Goal: Task Accomplishment & Management: Complete application form

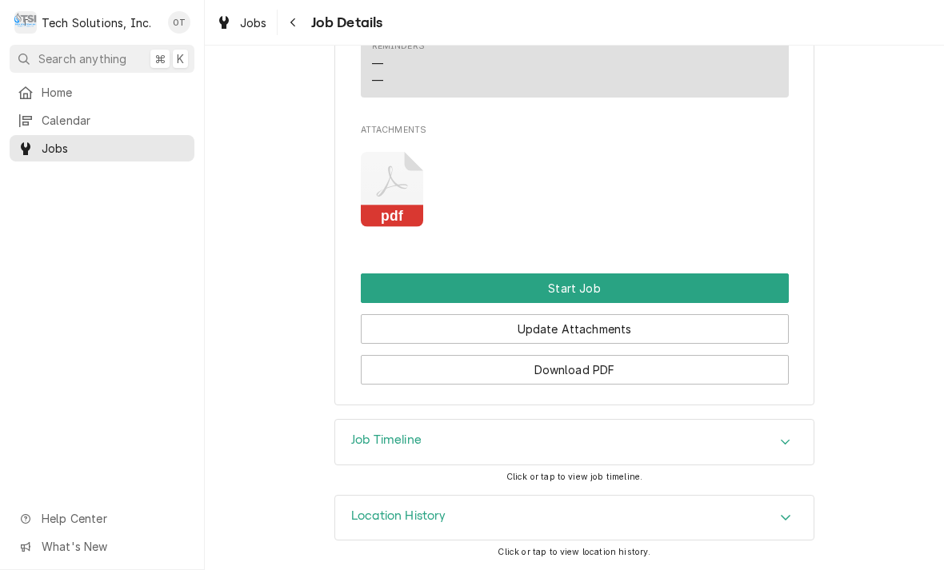
scroll to position [1351, 0]
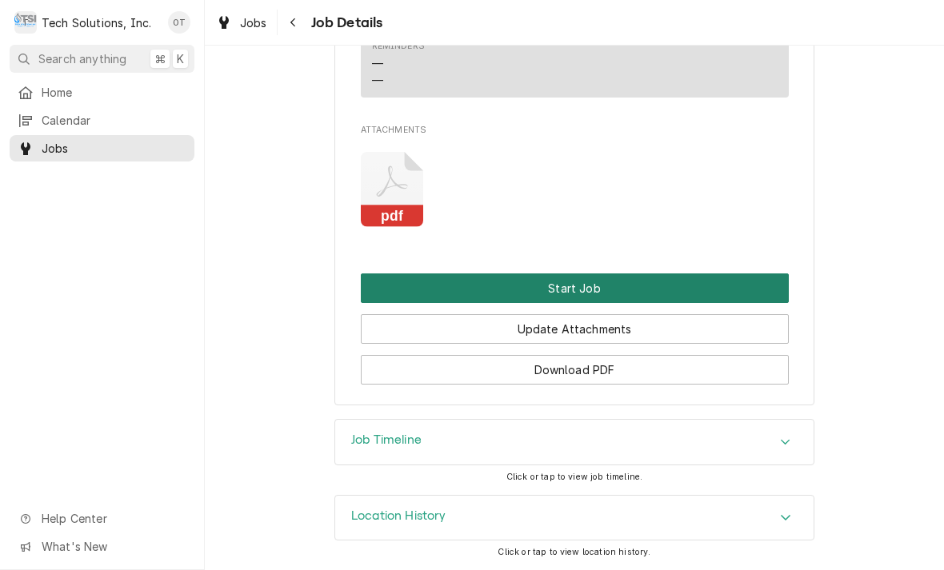
click at [561, 286] on button "Start Job" at bounding box center [575, 289] width 428 height 30
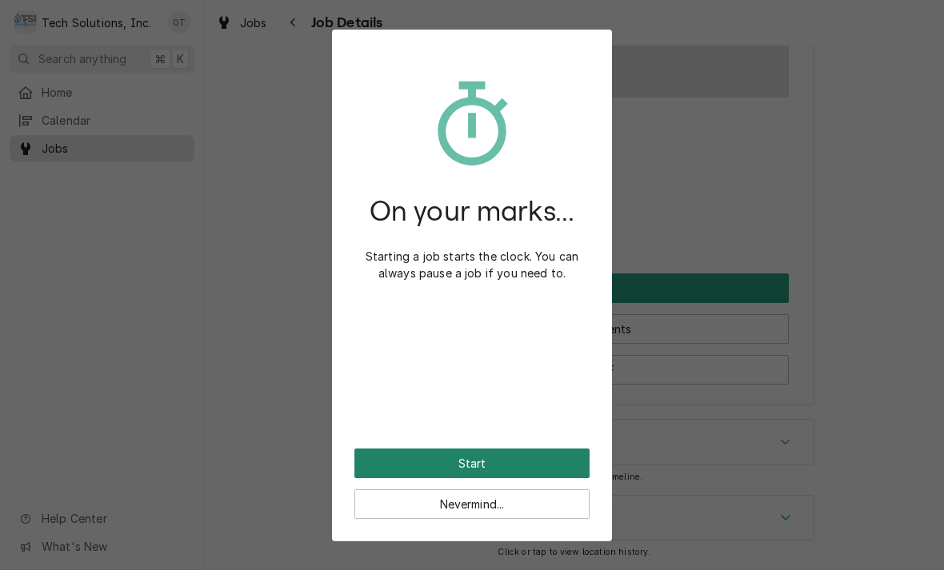
click at [447, 455] on button "Start" at bounding box center [471, 464] width 235 height 30
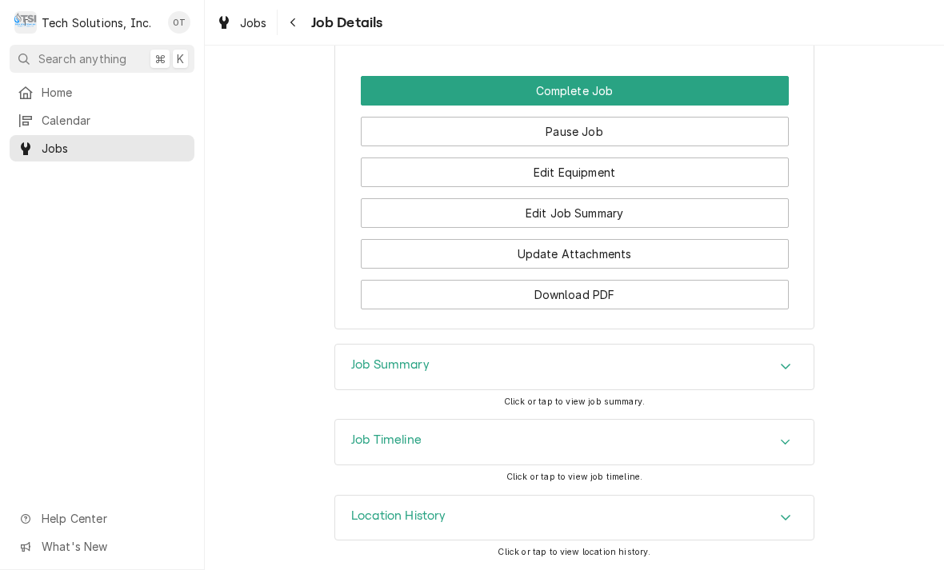
scroll to position [1603, 0]
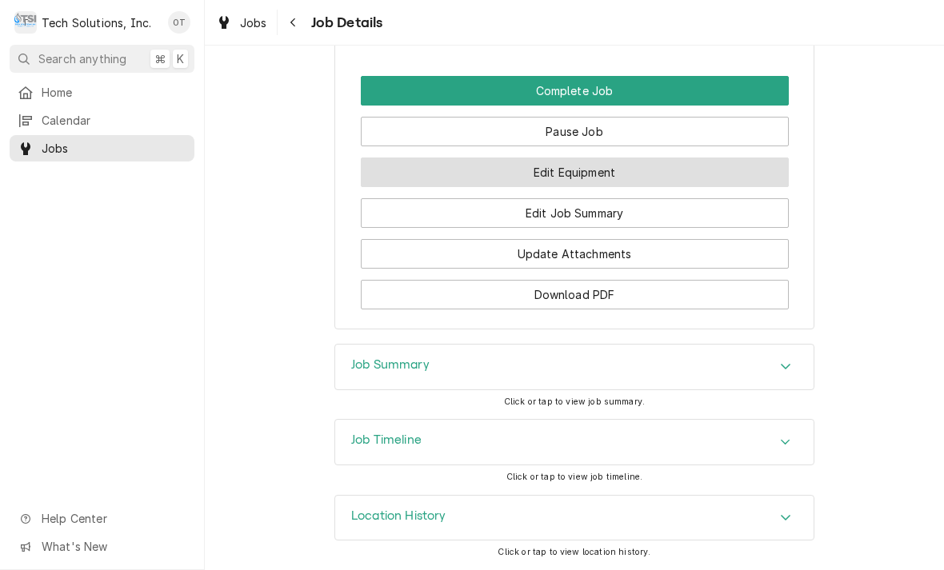
click at [567, 174] on button "Edit Equipment" at bounding box center [575, 173] width 428 height 30
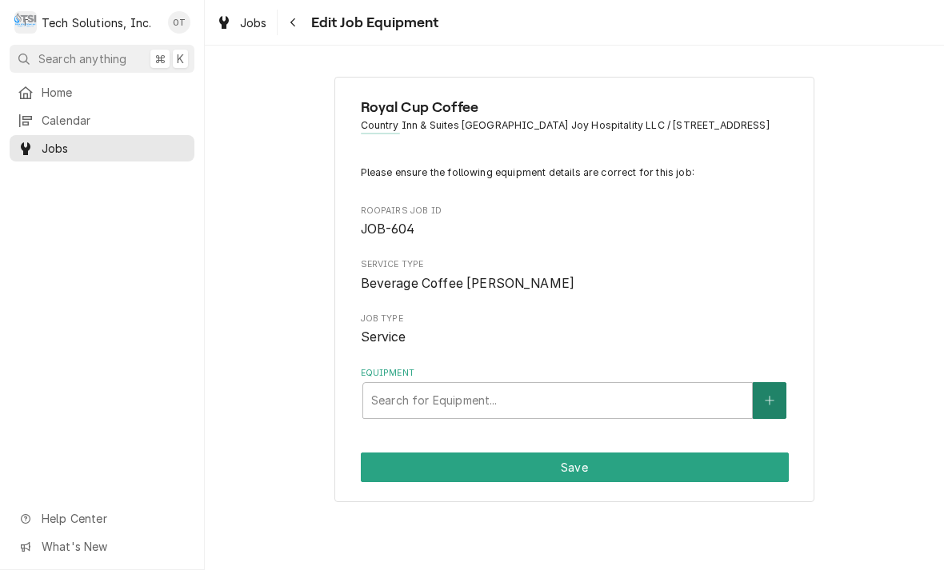
click at [773, 406] on icon "Create New Equipment" at bounding box center [770, 400] width 10 height 11
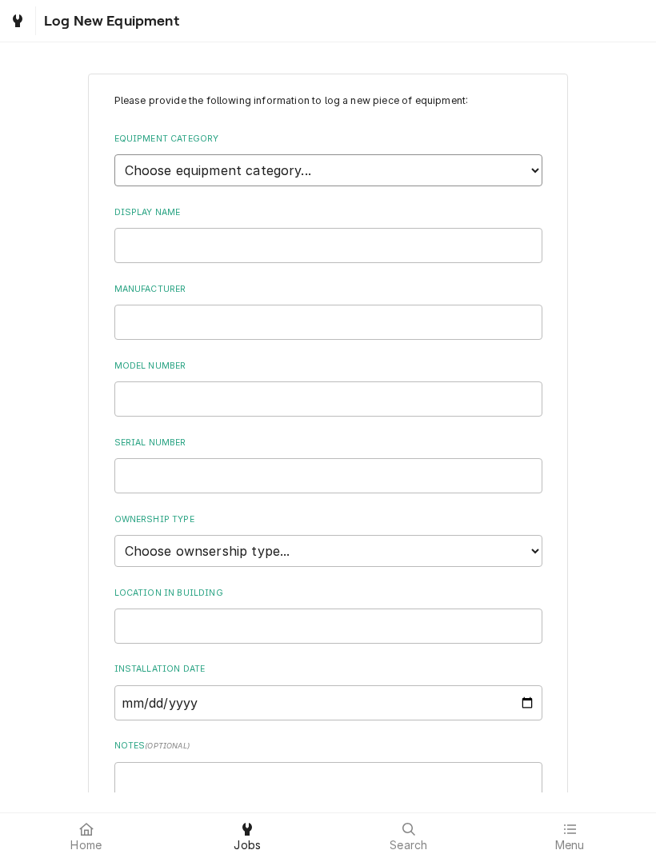
click at [541, 163] on select "Choose equipment category... Cooking Equipment Fryers Ice Machines Ovens and Ra…" at bounding box center [328, 170] width 428 height 32
select select "9"
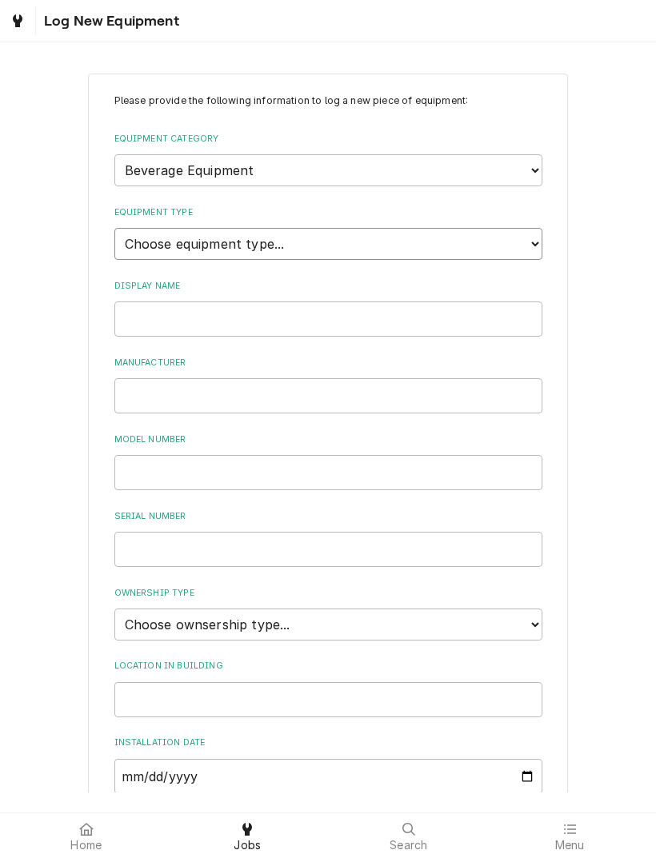
click at [524, 232] on select "Choose equipment type... Bar Blender Coffee Grinder Coffee Maker Coffee Urn Fro…" at bounding box center [328, 244] width 428 height 32
click at [531, 228] on select "Choose equipment type... Bar Blender Coffee Grinder Coffee Maker Coffee Urn Fro…" at bounding box center [328, 244] width 428 height 32
select select "79"
click at [194, 302] on input "Display Name" at bounding box center [328, 319] width 428 height 35
type input "ROYALCUP"
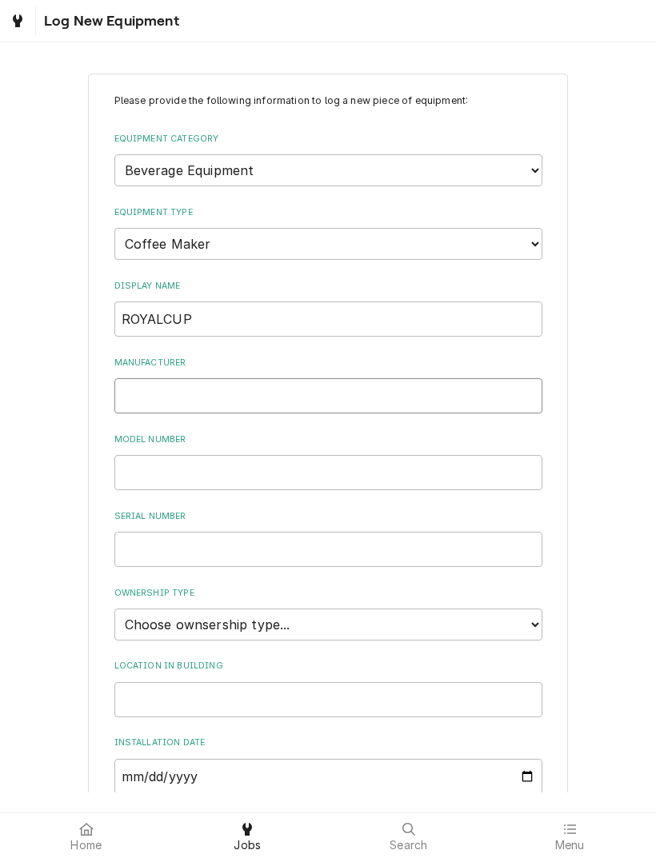
click at [158, 378] on input "Manufacturer" at bounding box center [328, 395] width 428 height 35
type input "Bunn"
click at [168, 455] on input "Model Number" at bounding box center [328, 472] width 428 height 35
type input "ICB-DV"
click at [188, 540] on input "Serial Number" at bounding box center [328, 549] width 428 height 35
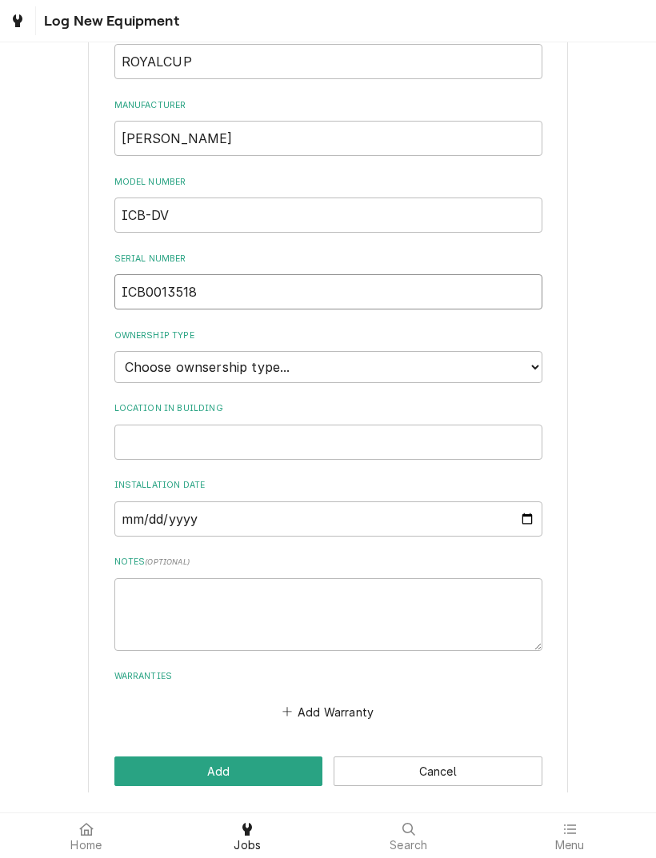
scroll to position [256, 0]
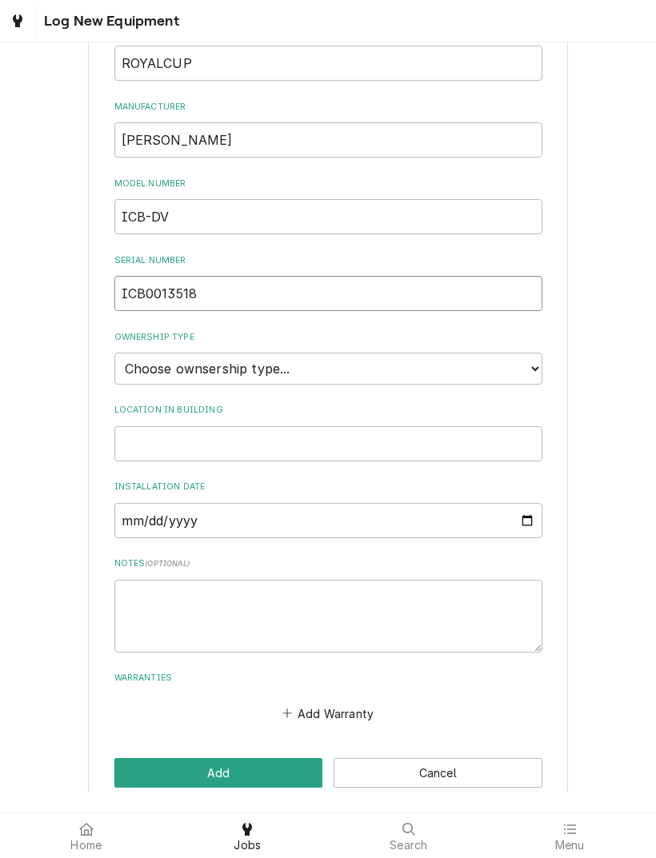
type input "ICB0013518"
click at [540, 353] on select "Choose ownsership type... Unknown Owned Leased Rented" at bounding box center [328, 369] width 428 height 32
select select "2"
click at [172, 426] on input "Location in Building" at bounding box center [328, 443] width 428 height 35
type input "Kitchen"
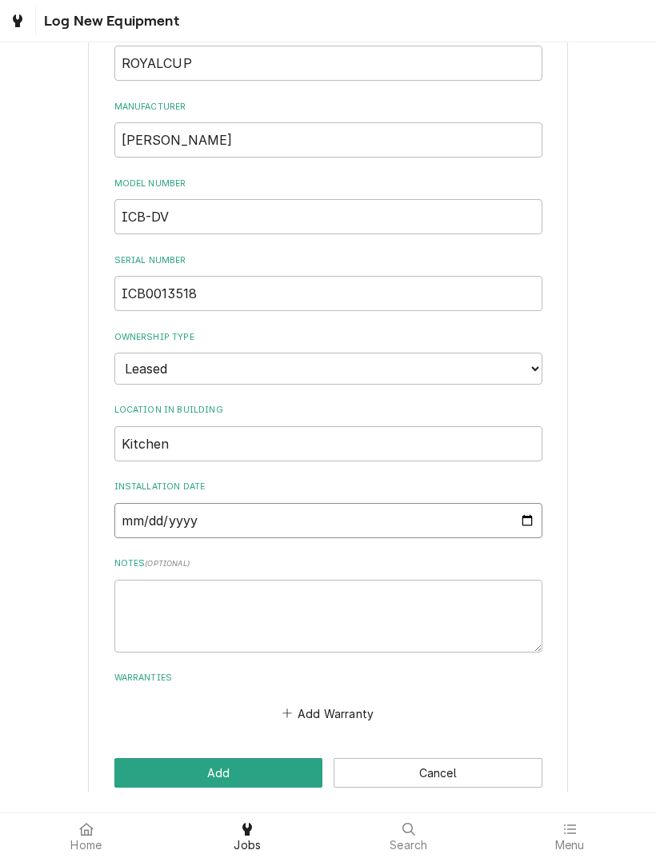
click at [176, 503] on input "Installation Date" at bounding box center [328, 520] width 428 height 35
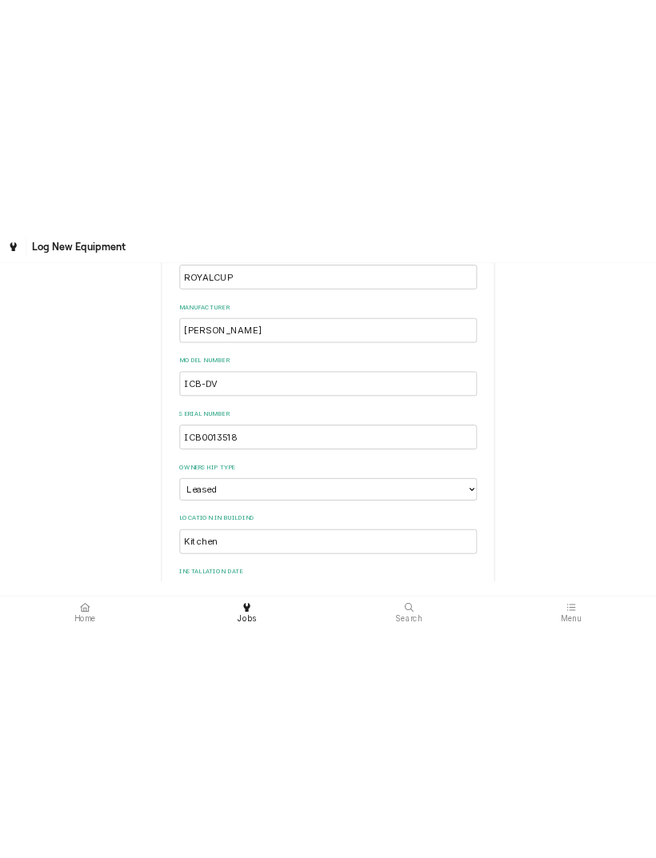
scroll to position [190, 0]
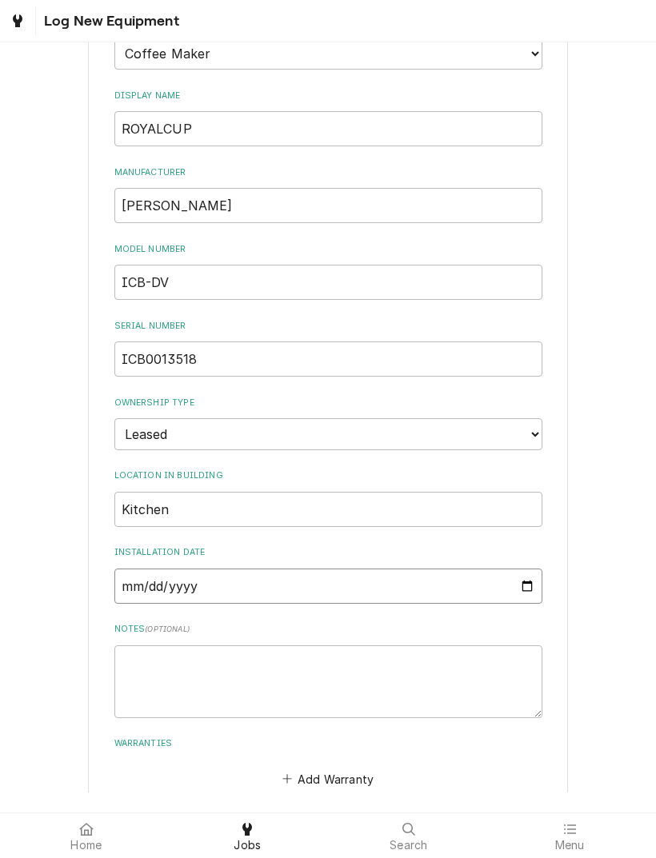
click at [387, 569] on input "2025-08-14" at bounding box center [328, 586] width 428 height 35
click at [333, 569] on input "2021-02-14" at bounding box center [328, 586] width 428 height 35
type input "2021-02-27"
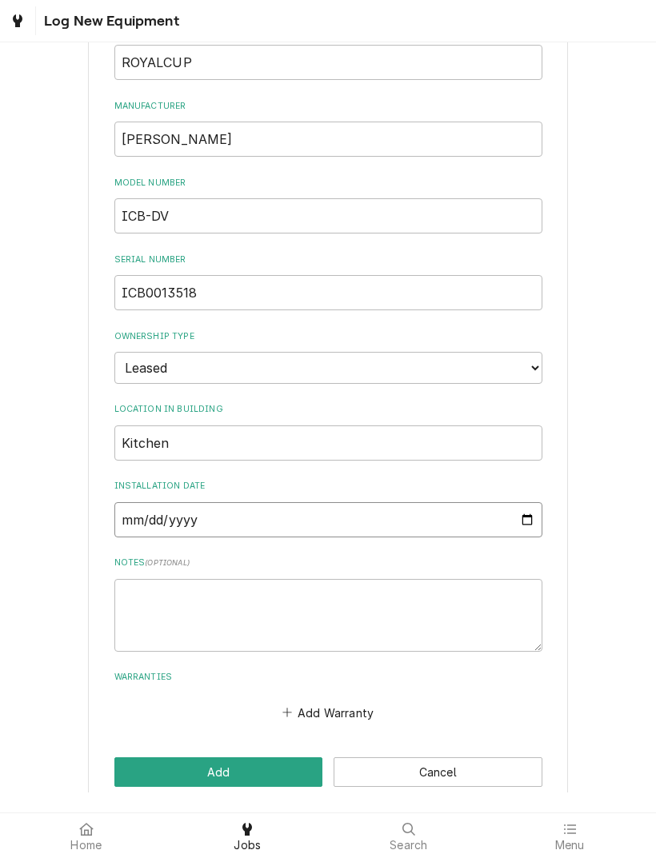
scroll to position [256, 0]
click at [214, 569] on button "Add" at bounding box center [218, 773] width 209 height 30
